Goal: Task Accomplishment & Management: Manage account settings

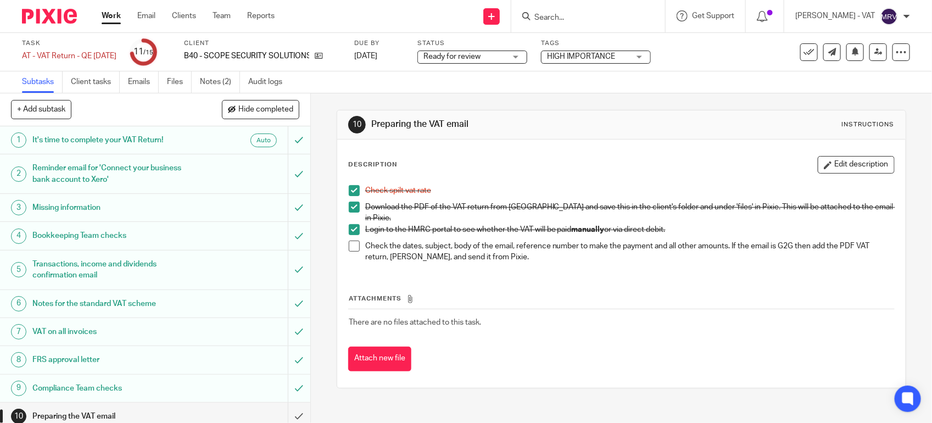
click at [349, 241] on span at bounding box center [354, 246] width 11 height 11
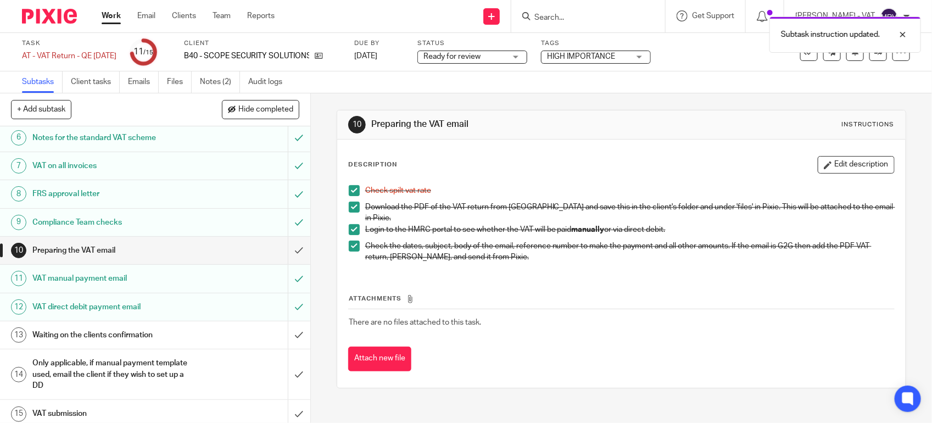
scroll to position [174, 0]
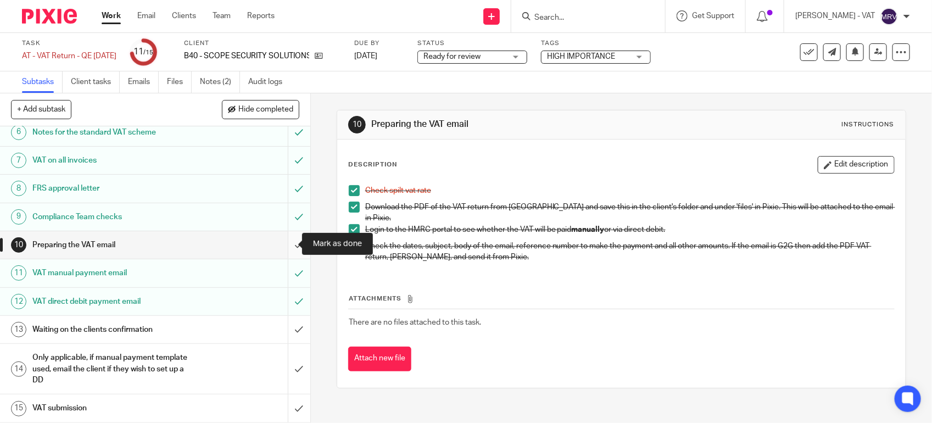
click at [284, 240] on input "submit" at bounding box center [155, 244] width 310 height 27
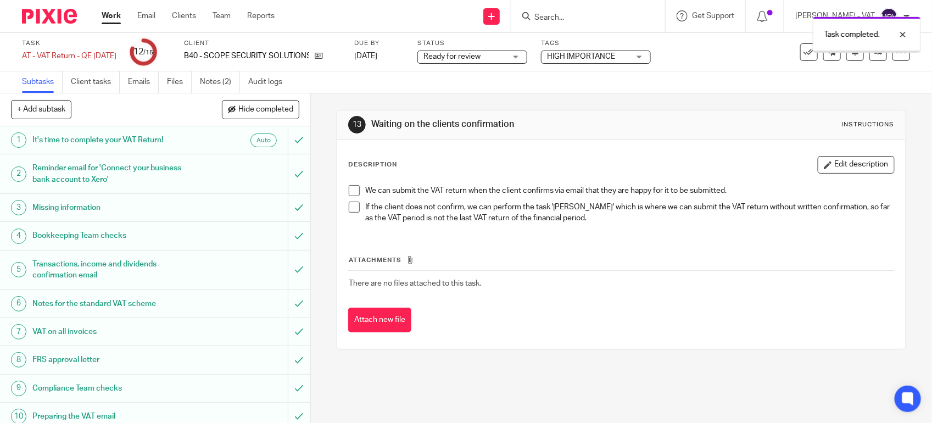
click at [471, 58] on span "Ready for review" at bounding box center [452, 57] width 57 height 8
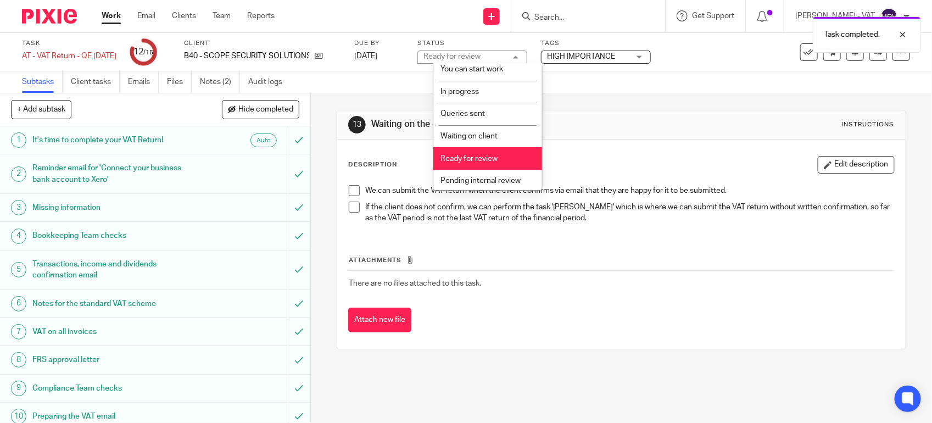
scroll to position [50, 0]
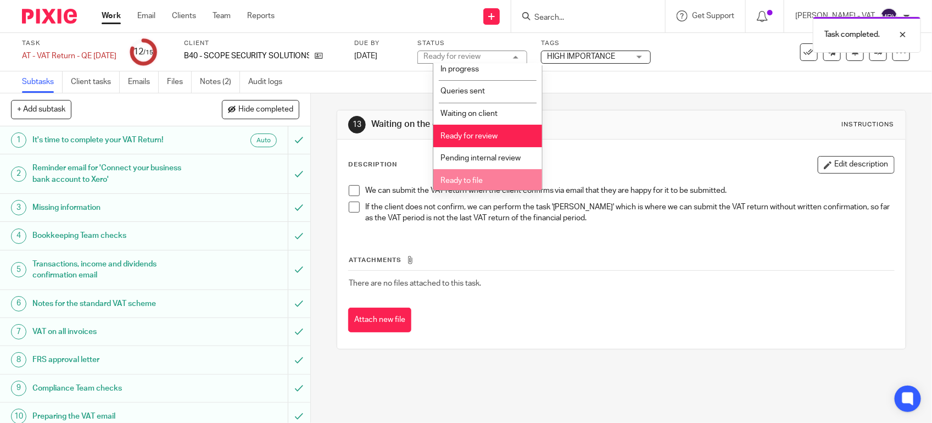
click at [475, 171] on li "Ready to file" at bounding box center [487, 180] width 109 height 23
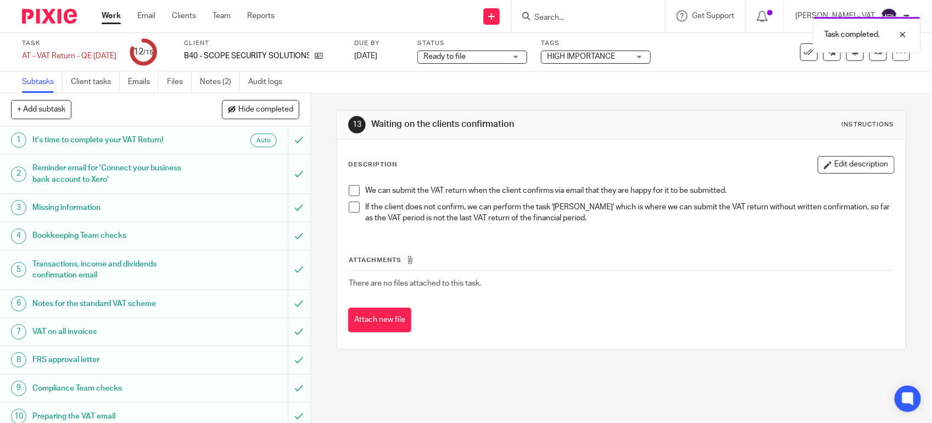
click at [679, 154] on div "Description Edit description We can submit the VAT return when the client confi…" at bounding box center [621, 244] width 569 height 209
click at [662, 150] on div "Description Edit description We can submit the VAT return when the client confi…" at bounding box center [621, 244] width 569 height 209
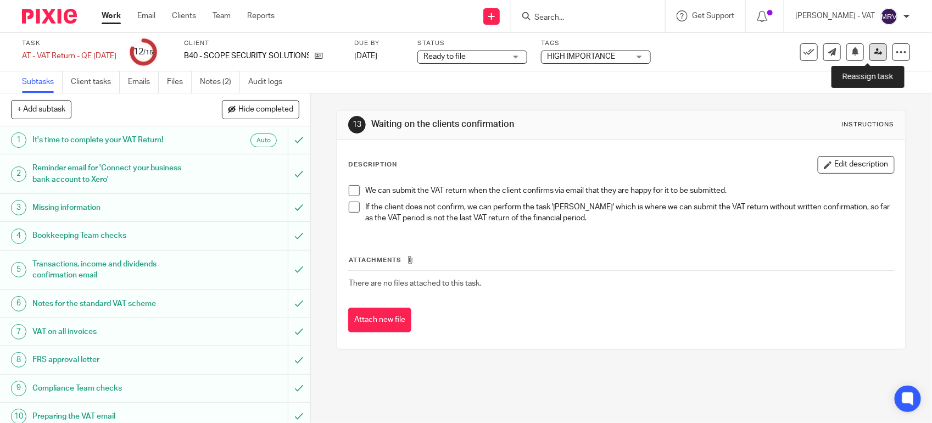
click at [875, 55] on icon at bounding box center [879, 52] width 8 height 8
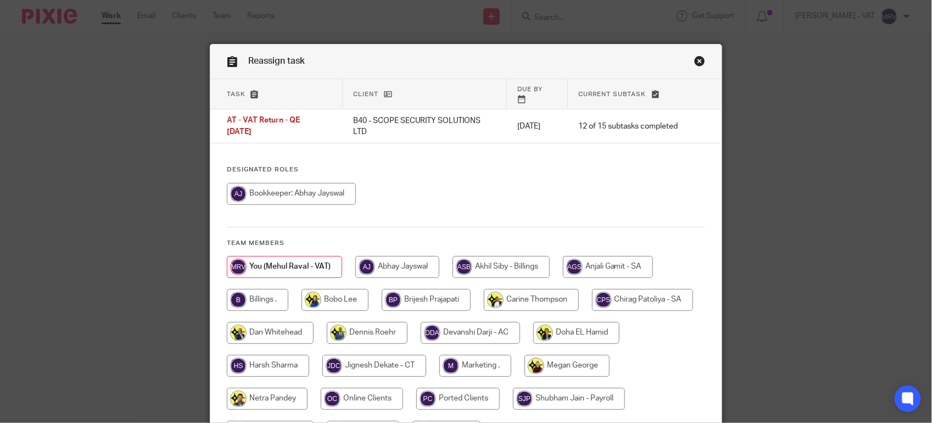
click at [454, 165] on h4 "Designated Roles" at bounding box center [466, 169] width 479 height 9
click at [271, 289] on input "radio" at bounding box center [258, 300] width 62 height 22
radio input "true"
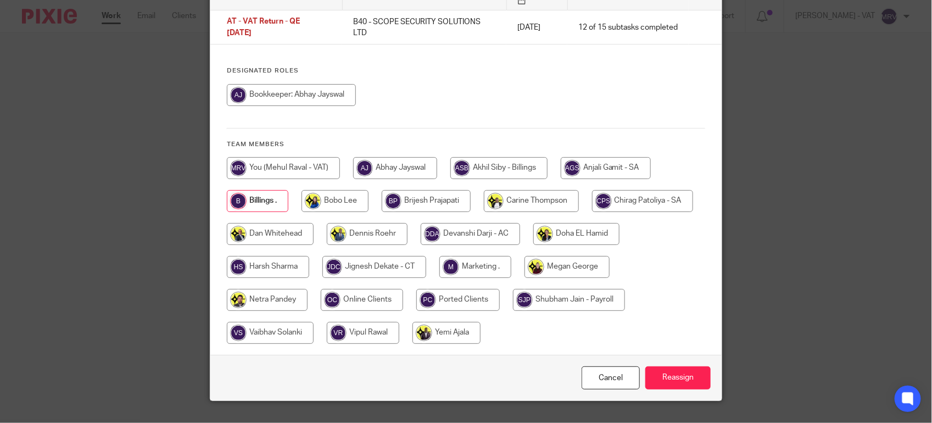
scroll to position [113, 0]
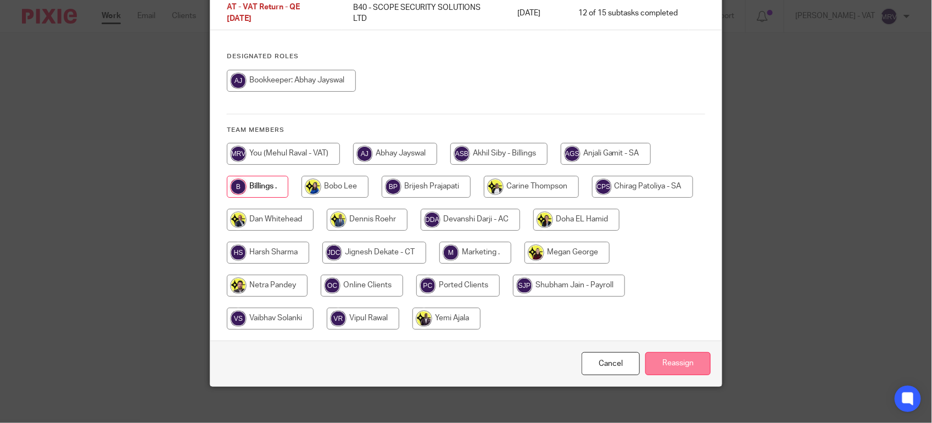
click at [670, 352] on input "Reassign" at bounding box center [678, 364] width 65 height 24
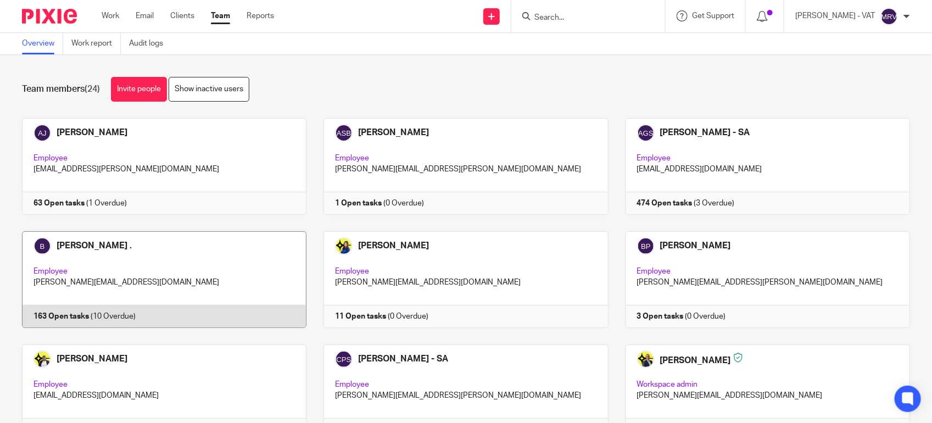
scroll to position [69, 0]
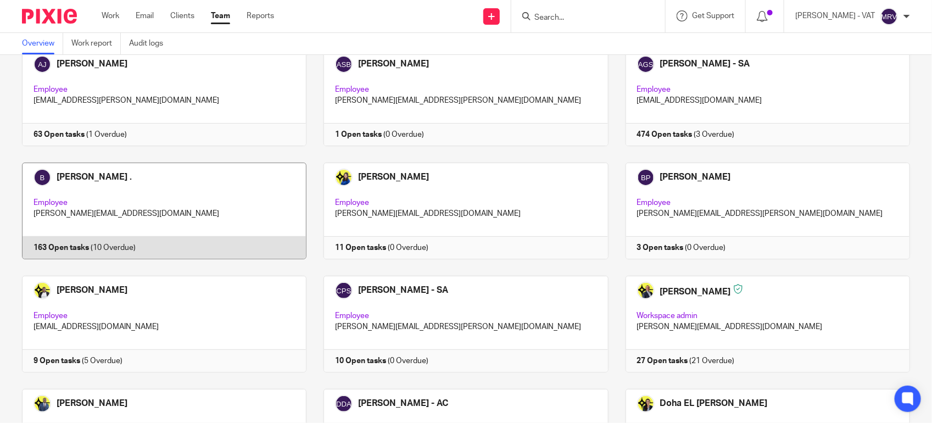
click at [213, 199] on link at bounding box center [156, 211] width 302 height 97
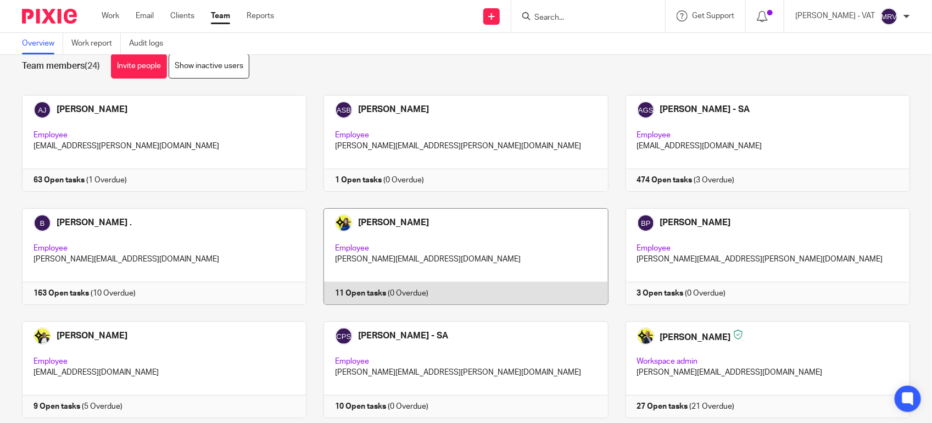
scroll to position [0, 0]
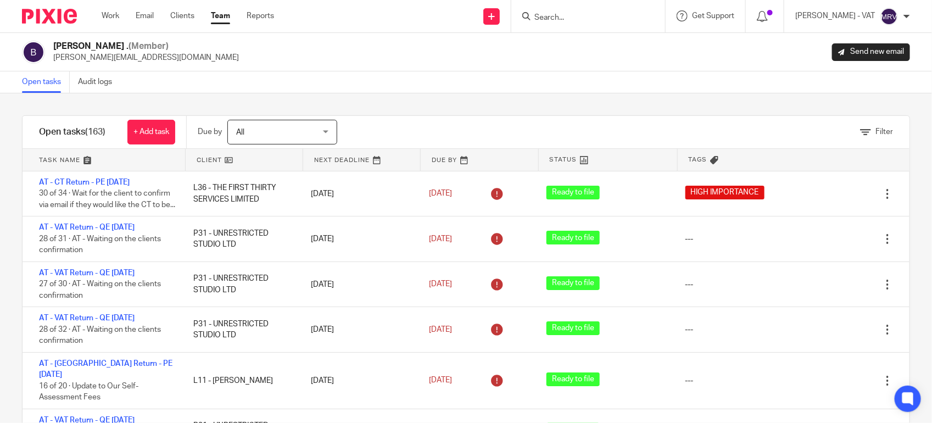
click at [568, 105] on div "Filter tasks Only show tasks matching all of these conditions 1 Client name Is …" at bounding box center [466, 258] width 932 height 330
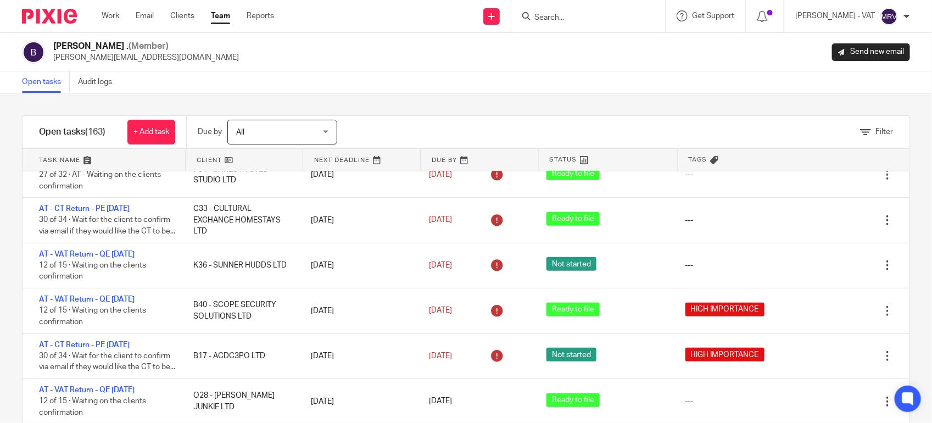
click at [419, 33] on div "Billings . (Member) billings@starbridge.uk Send new email" at bounding box center [466, 52] width 932 height 38
click at [108, 18] on link "Work" at bounding box center [111, 15] width 18 height 11
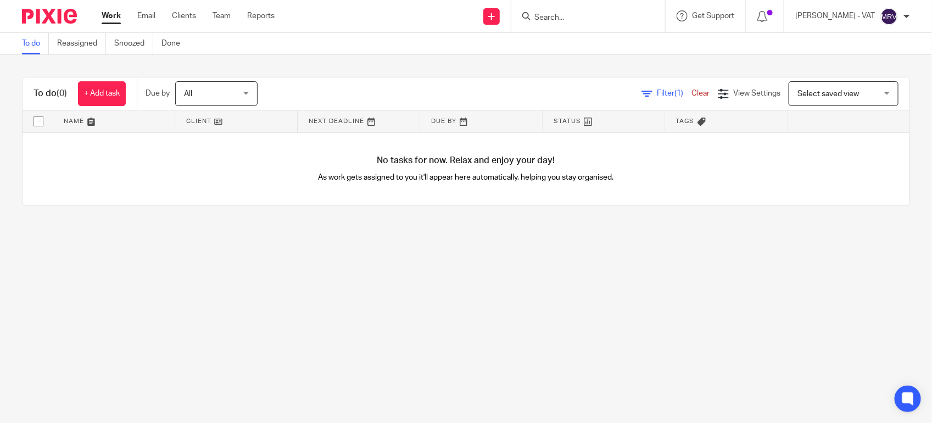
click at [21, 45] on div "To do Reassigned Snoozed Done" at bounding box center [104, 43] width 208 height 21
click at [42, 45] on link "To do" at bounding box center [35, 43] width 27 height 21
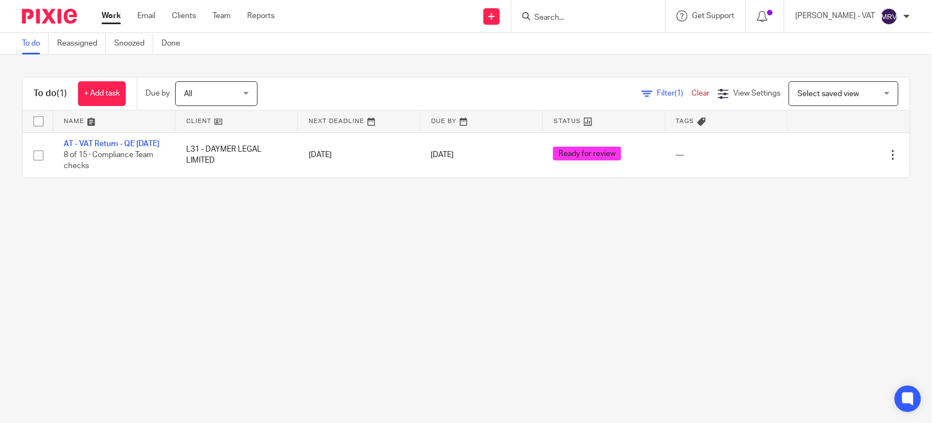
click at [196, 308] on main "To do Reassigned Snoozed Done To do (1) + Add task Due by All All Today Tomorro…" at bounding box center [466, 211] width 932 height 423
click at [341, 224] on main "To do Reassigned Snoozed Done To do (1) + Add task Due by All All Today Tomorro…" at bounding box center [466, 211] width 932 height 423
click at [377, 358] on main "To do Reassigned Snoozed Done To do (1) + Add task Due by All All Today Tomorro…" at bounding box center [466, 211] width 932 height 423
click at [370, 307] on main "To do Reassigned Snoozed Done To do (1) + Add task Due by All All Today Tomorro…" at bounding box center [466, 211] width 932 height 423
